Goal: Navigation & Orientation: Go to known website

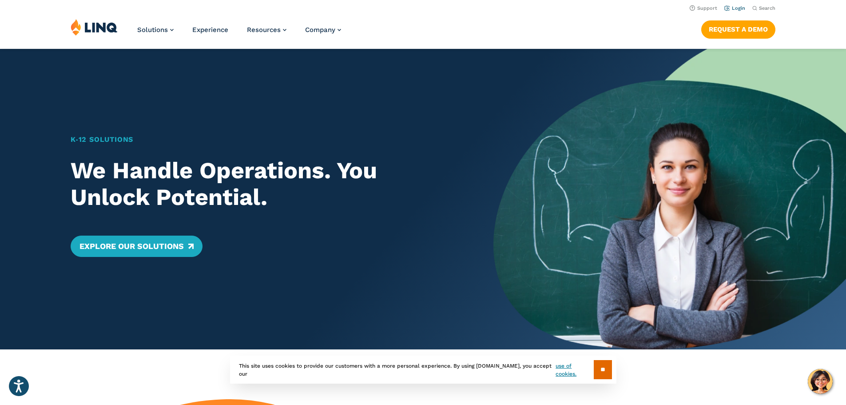
drag, startPoint x: 0, startPoint y: 0, endPoint x: 729, endPoint y: 8, distance: 728.7
click at [729, 8] on link "Login" at bounding box center [735, 8] width 21 height 6
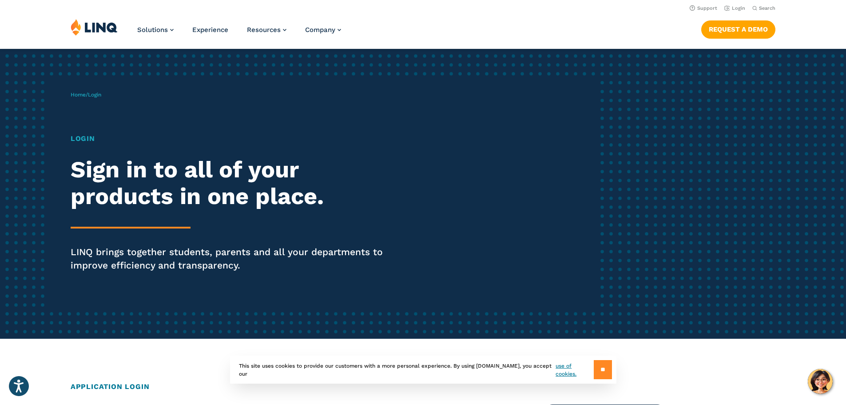
click at [598, 367] on input "**" at bounding box center [603, 369] width 18 height 19
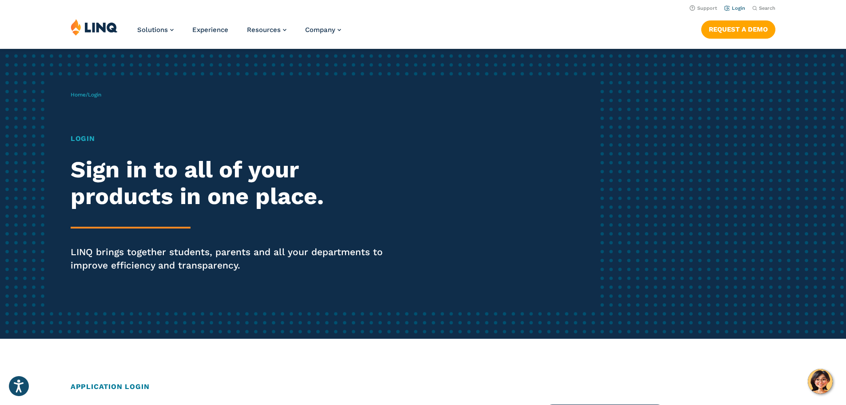
click at [730, 7] on link "Login" at bounding box center [735, 8] width 21 height 6
click at [77, 140] on h1 "Login" at bounding box center [234, 138] width 326 height 11
click at [122, 196] on h2 "Sign in to all of your products in one place." at bounding box center [234, 182] width 326 height 53
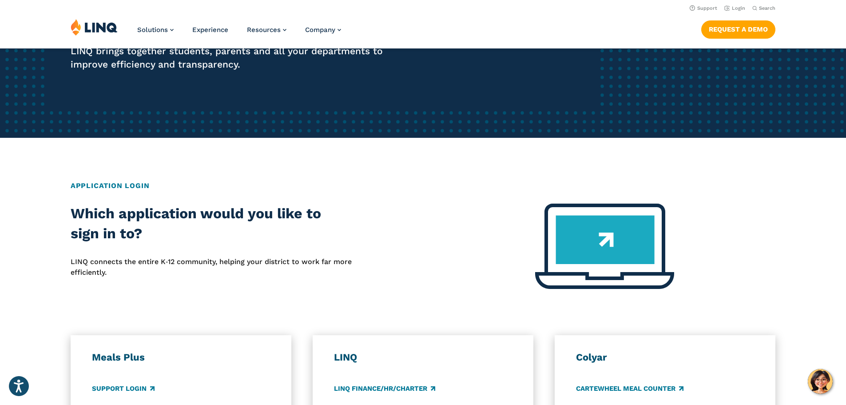
scroll to position [89, 0]
